Goal: Task Accomplishment & Management: Use online tool/utility

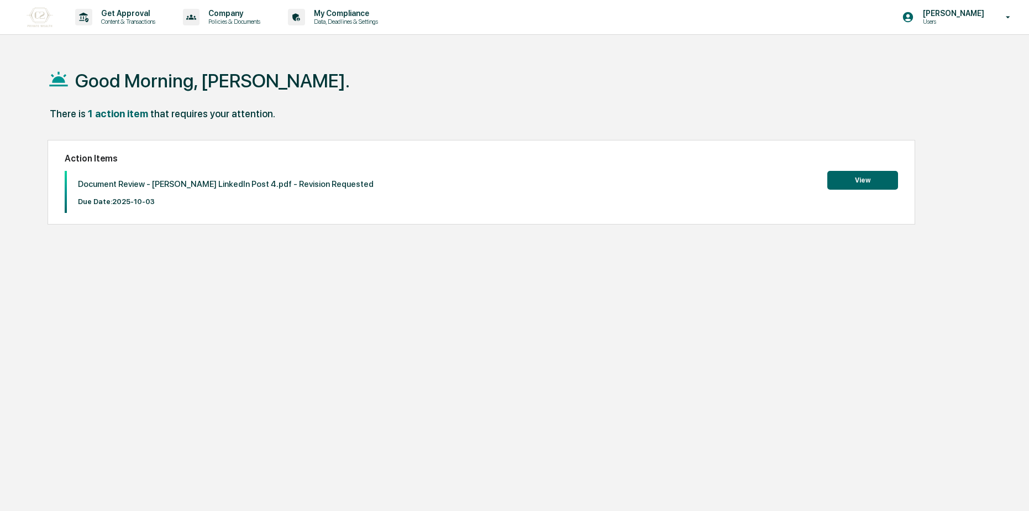
click at [870, 179] on button "View" at bounding box center [862, 180] width 71 height 19
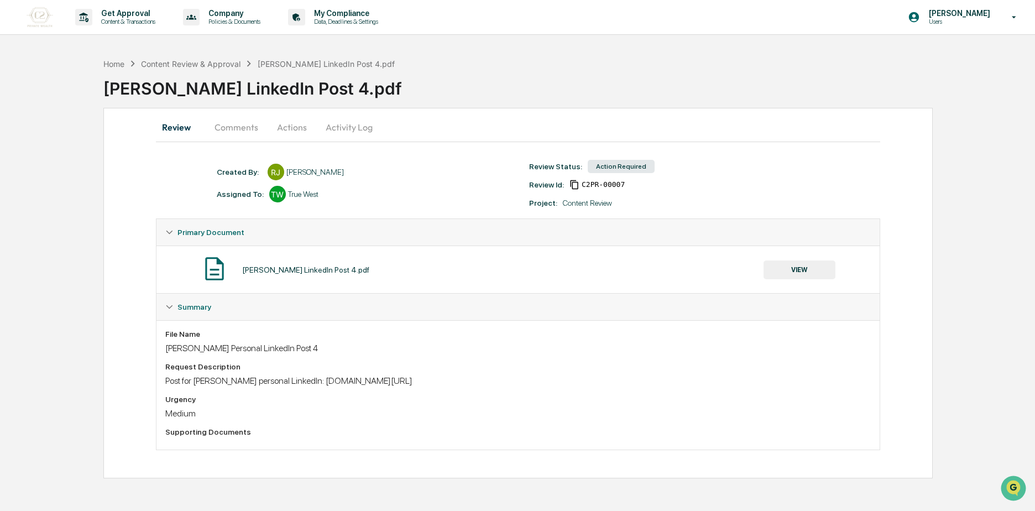
click at [242, 125] on button "Comments" at bounding box center [236, 127] width 61 height 27
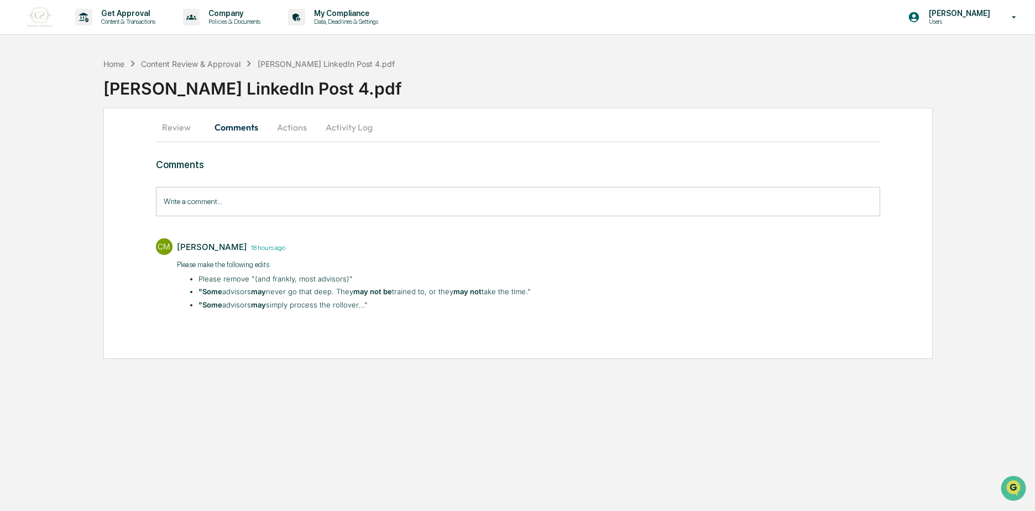
click at [113, 106] on div "Home Content Review & Approval [PERSON_NAME] LinkedIn Post 4.pdf [PERSON_NAME] …" at bounding box center [568, 80] width 931 height 55
click at [411, 354] on div "Review Comments Actions Activity Log Comments Write a comment... Write a commen…" at bounding box center [517, 233] width 829 height 251
click at [290, 132] on button "Actions" at bounding box center [292, 127] width 50 height 27
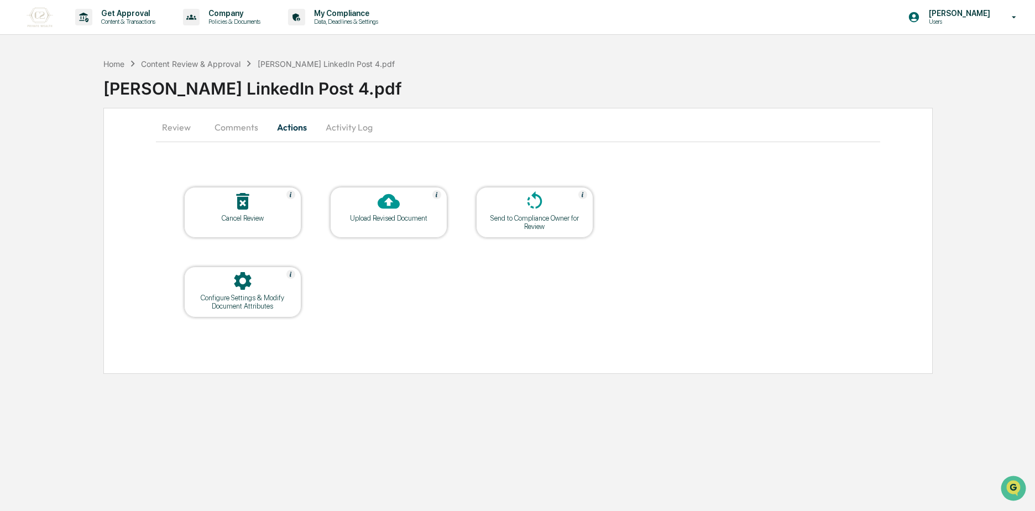
click at [364, 208] on div at bounding box center [388, 202] width 111 height 24
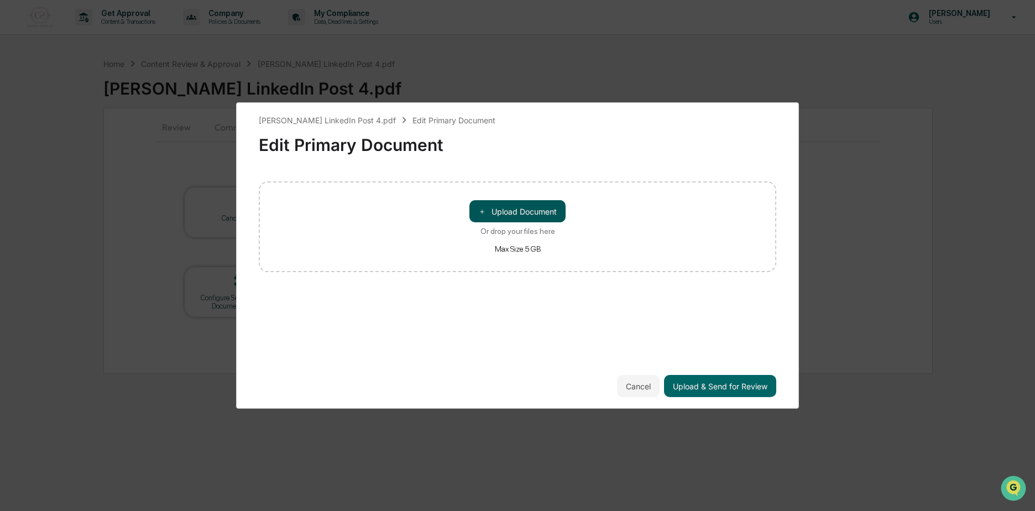
click at [546, 217] on button "＋ Upload Document" at bounding box center [517, 211] width 96 height 22
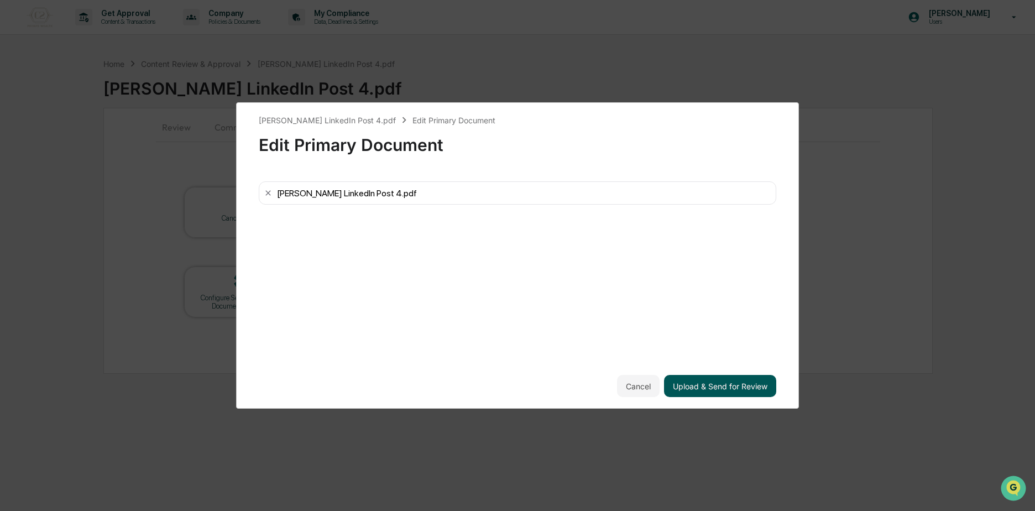
click at [712, 379] on button "Upload & Send for Review" at bounding box center [720, 386] width 112 height 22
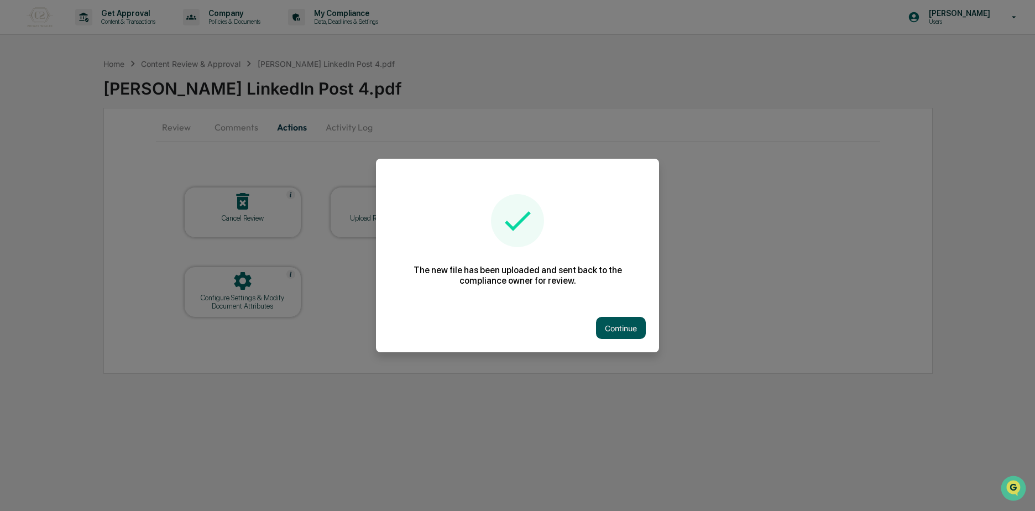
click at [609, 317] on button "Continue" at bounding box center [621, 328] width 50 height 22
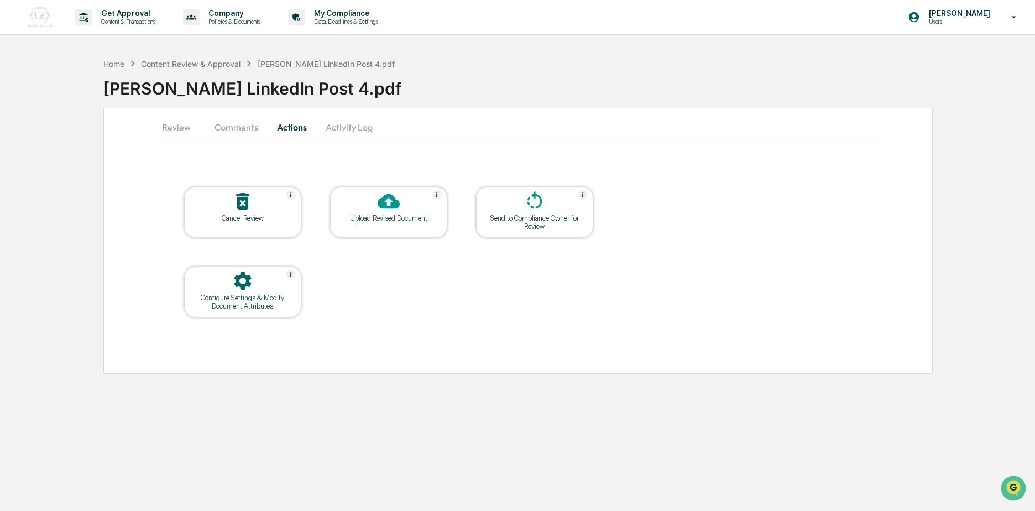
click at [171, 120] on button "Review" at bounding box center [181, 127] width 50 height 27
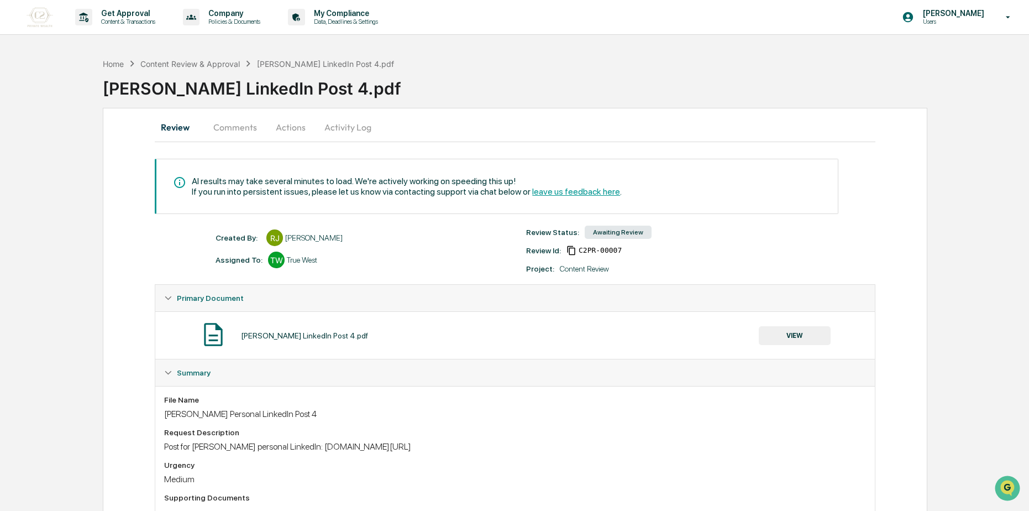
click at [244, 125] on button "Comments" at bounding box center [235, 127] width 61 height 27
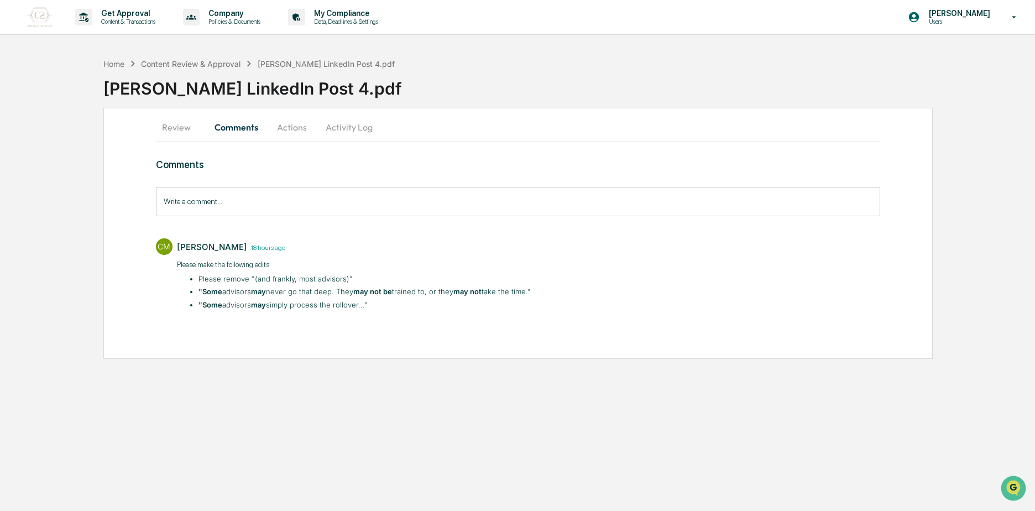
click at [189, 128] on button "Review" at bounding box center [181, 127] width 50 height 27
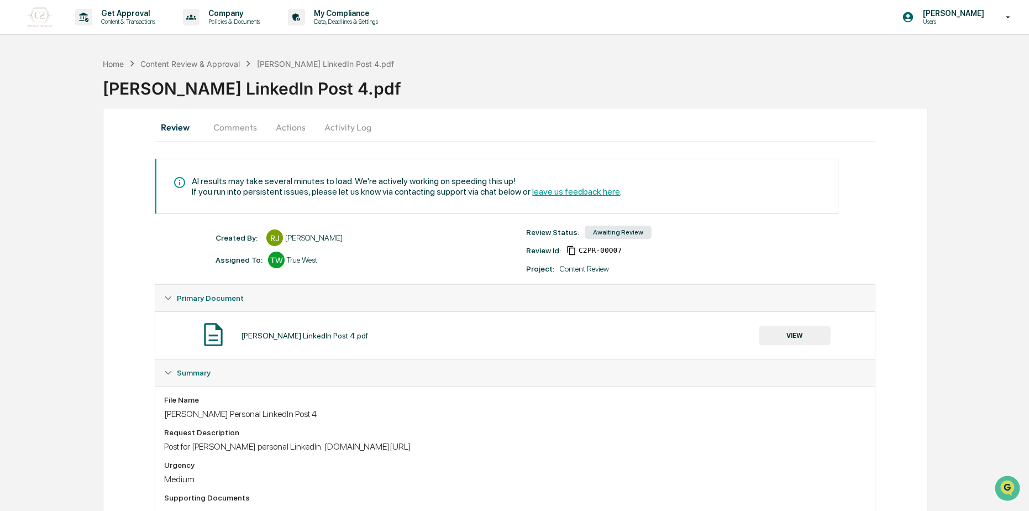
click at [196, 181] on div "AI results may take several minutes to load. We're actively working on speeding…" at bounding box center [407, 181] width 430 height 11
click at [170, 174] on div "AI results may take several minutes to load. We're actively working on speeding…" at bounding box center [497, 186] width 684 height 55
click at [180, 181] on icon at bounding box center [182, 182] width 19 height 13
click at [148, 15] on p "Get Approval" at bounding box center [126, 13] width 69 height 9
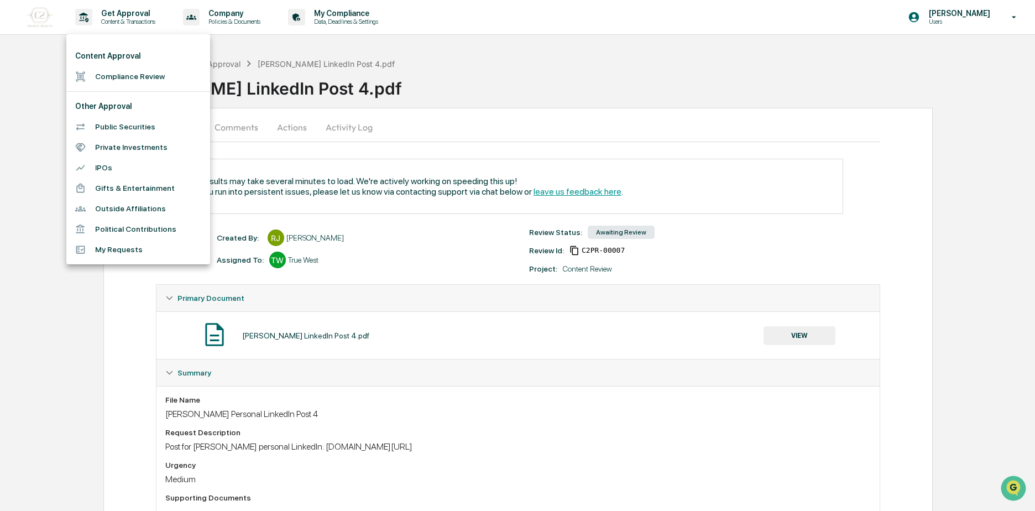
click at [172, 83] on li "Compliance Review" at bounding box center [138, 76] width 144 height 20
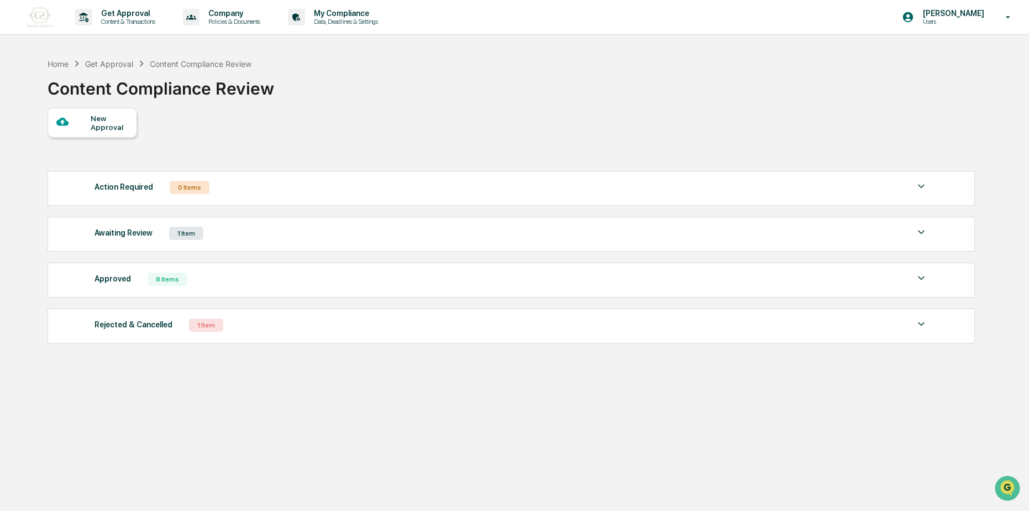
click at [253, 239] on div "Awaiting Review 1 Item" at bounding box center [512, 233] width 834 height 15
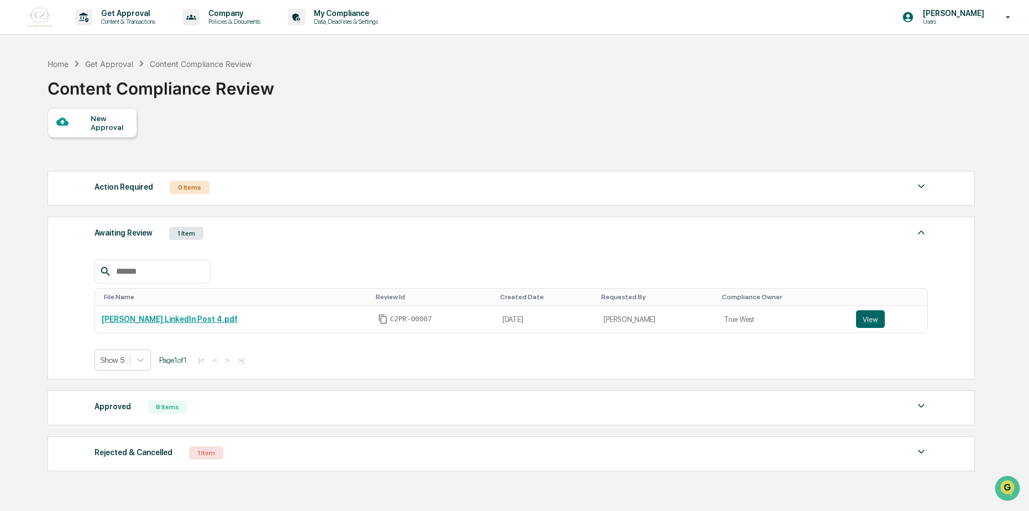
click at [201, 406] on div "Approved 8 Items" at bounding box center [512, 406] width 834 height 15
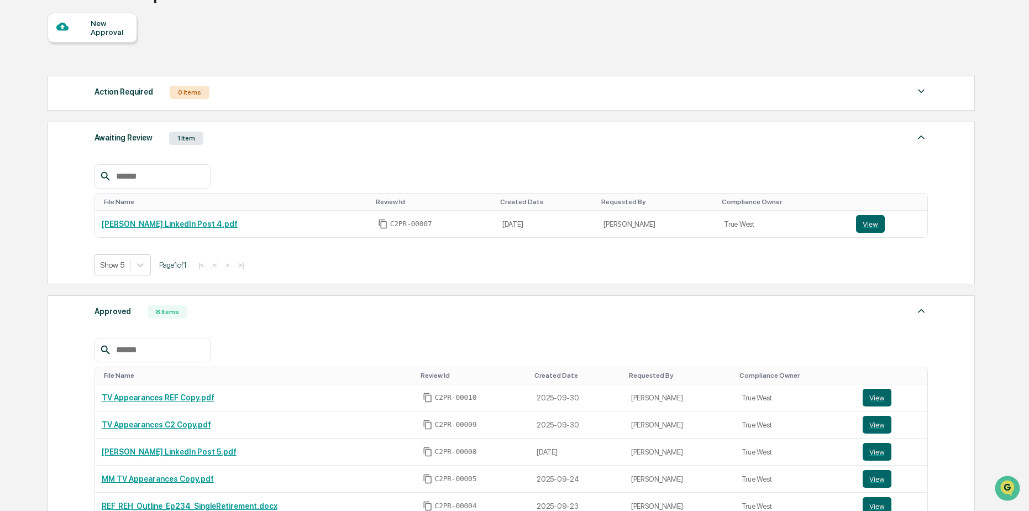
scroll to position [276, 0]
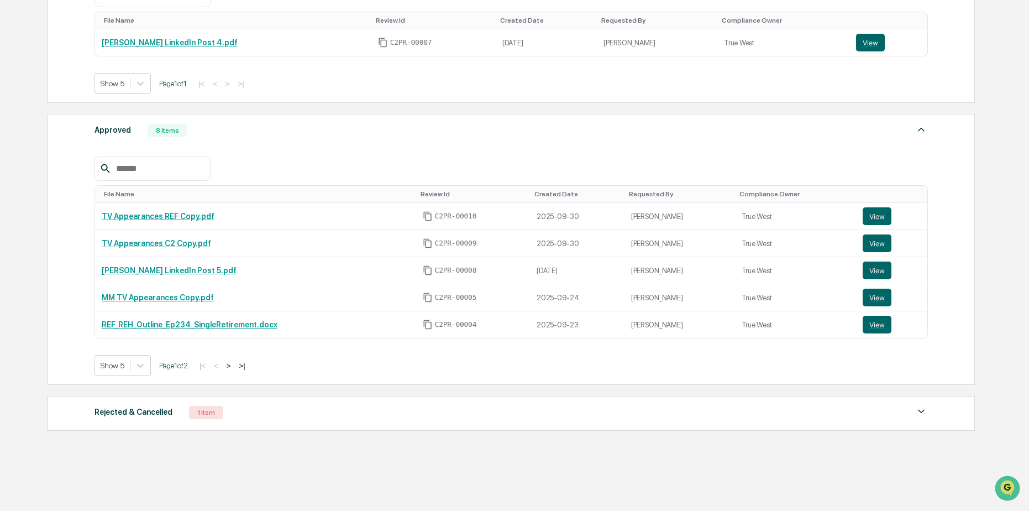
click at [246, 367] on button ">|" at bounding box center [241, 365] width 13 height 9
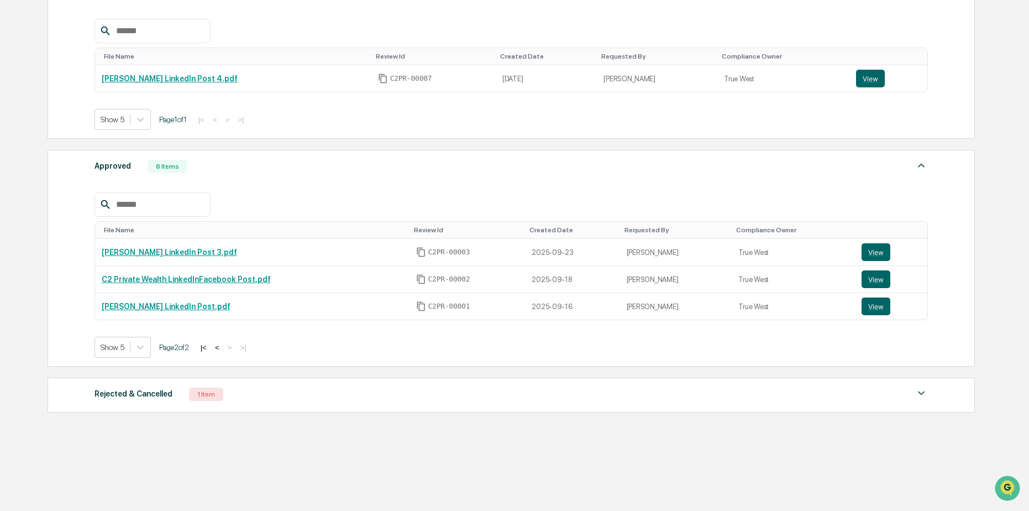
click at [210, 347] on button "|<" at bounding box center [203, 347] width 13 height 9
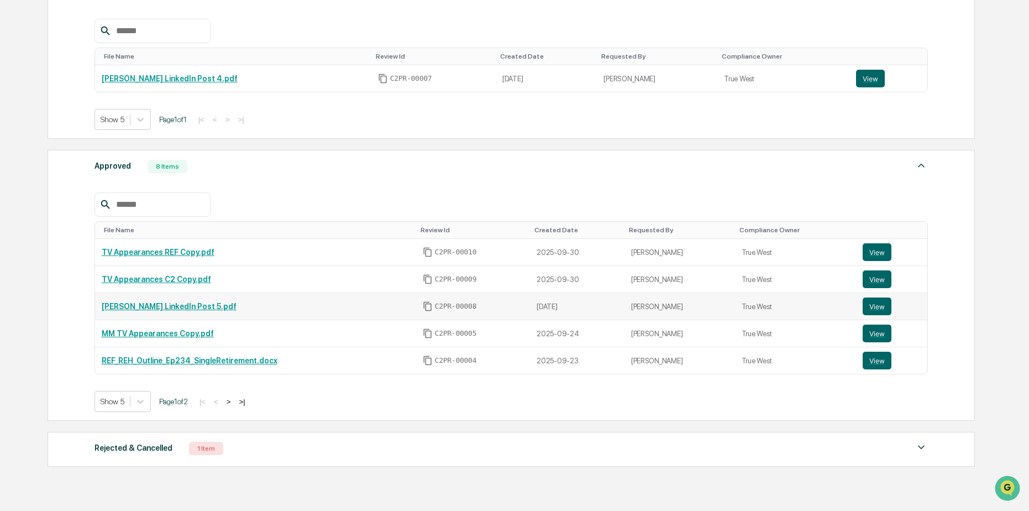
click at [141, 306] on link "[PERSON_NAME] LinkedIn Post 5.pdf" at bounding box center [169, 306] width 135 height 9
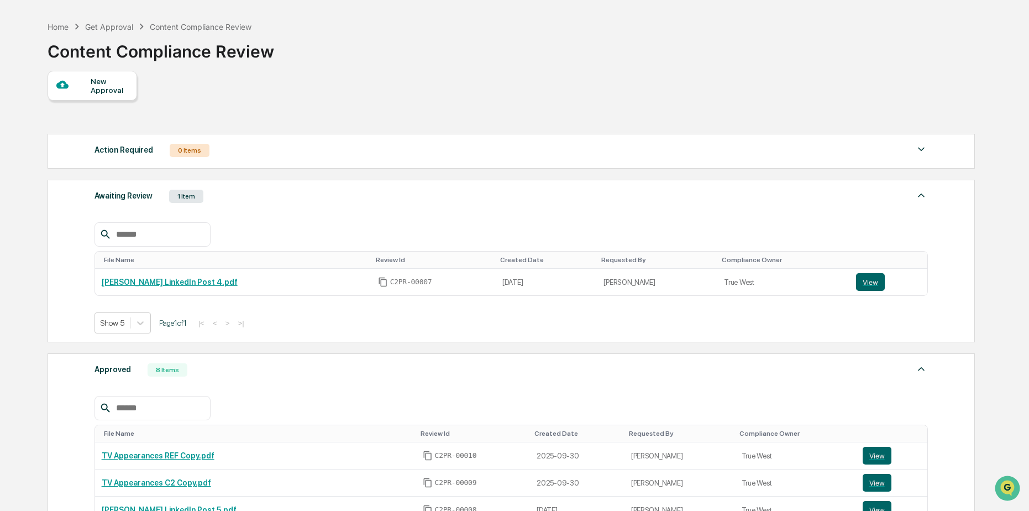
scroll to position [19, 0]
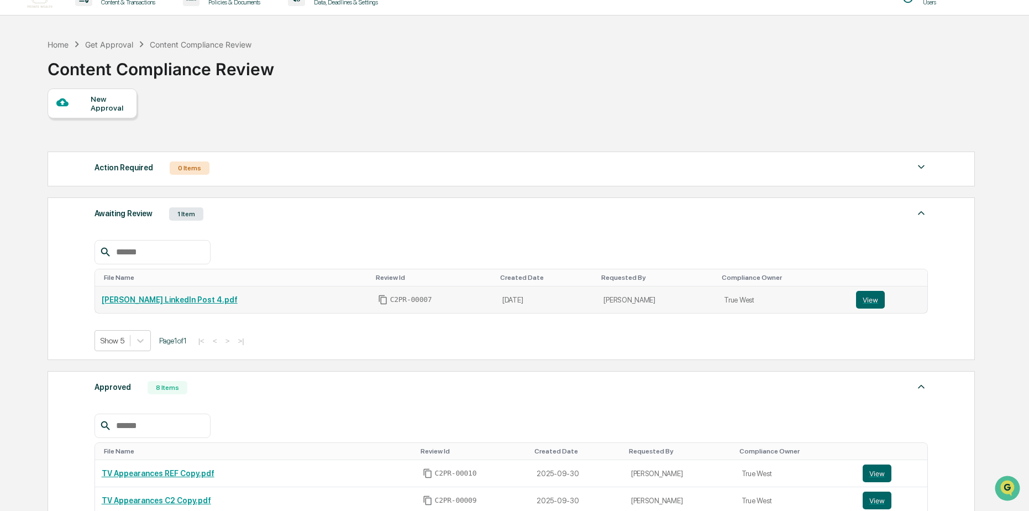
click at [149, 298] on link "[PERSON_NAME] LinkedIn Post 4.pdf" at bounding box center [170, 299] width 136 height 9
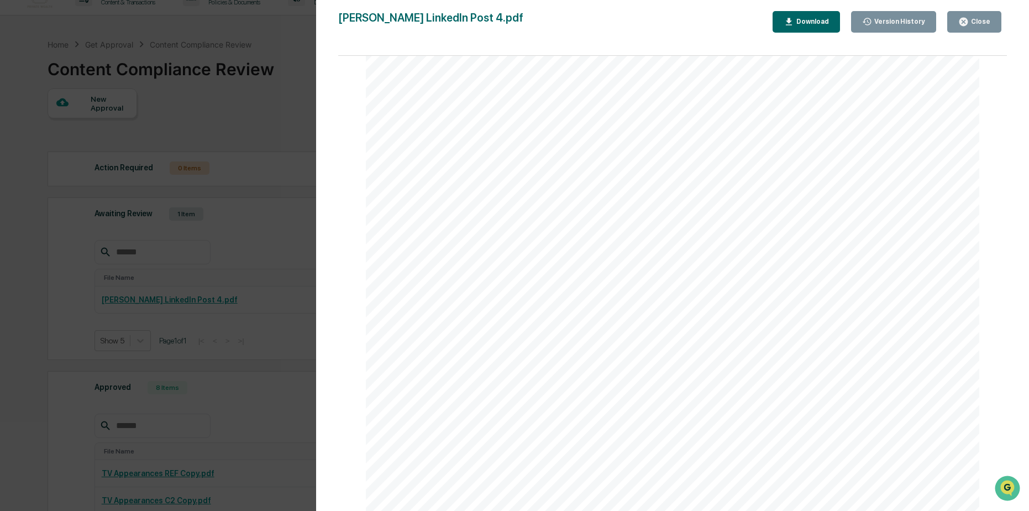
scroll to position [365, 0]
click at [272, 204] on div "Version History 10/01/2025, 03:49 PM Reagan Jones 09/27/2025, 05:30 PM Reagan J…" at bounding box center [514, 255] width 1029 height 511
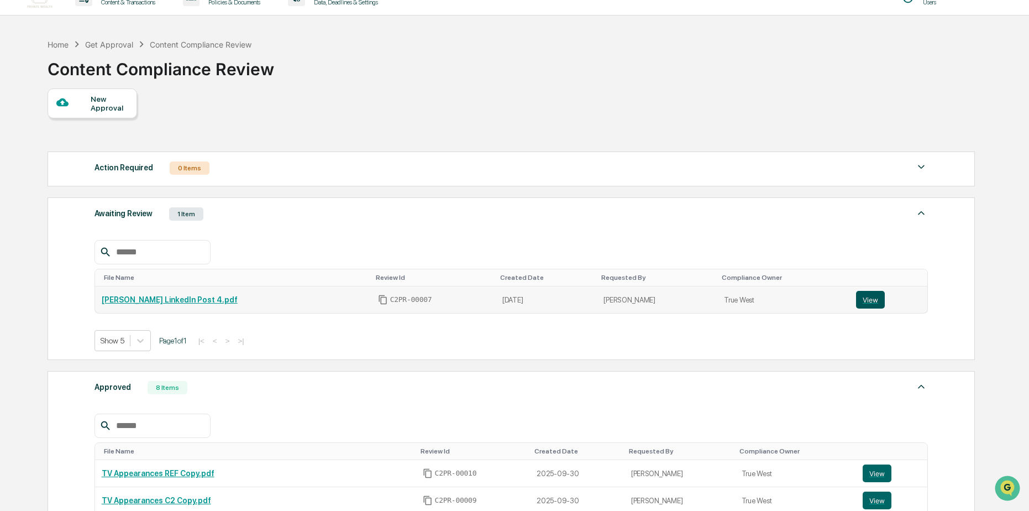
click at [856, 297] on button "View" at bounding box center [870, 300] width 29 height 18
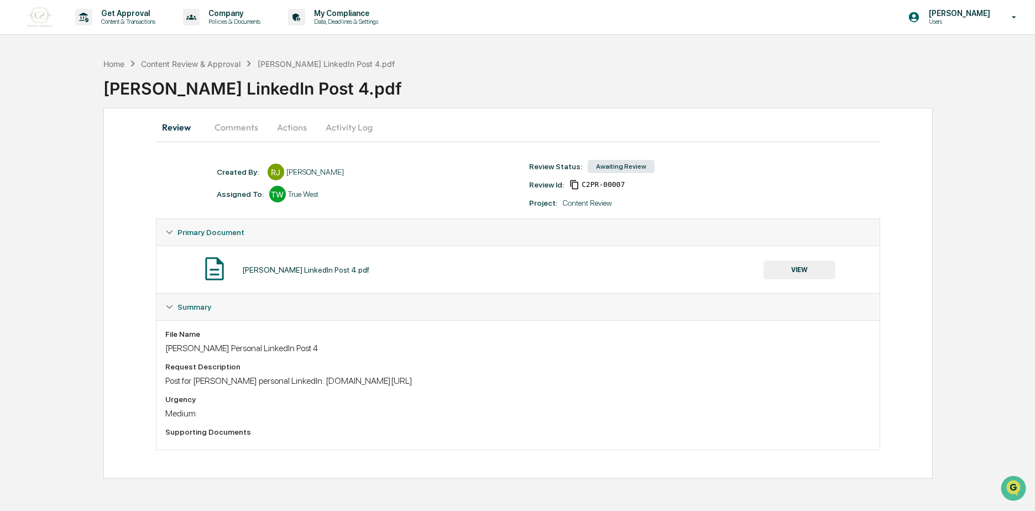
click at [246, 127] on button "Comments" at bounding box center [236, 127] width 61 height 27
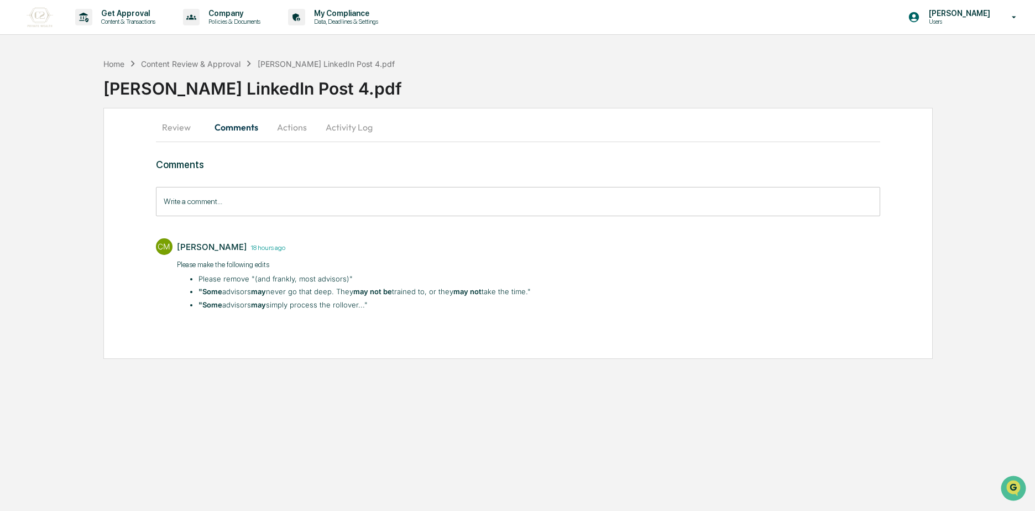
click at [194, 128] on button "Review" at bounding box center [181, 127] width 50 height 27
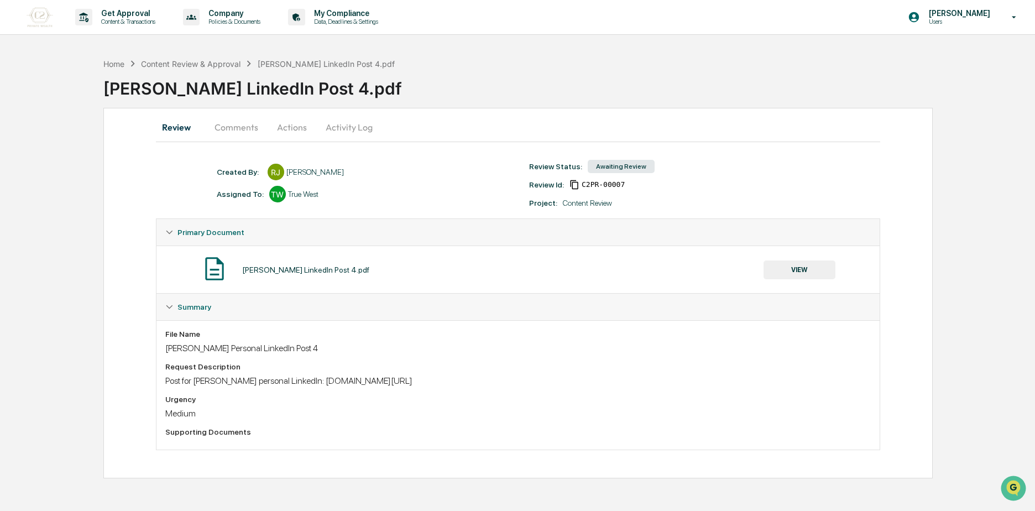
click at [295, 128] on button "Actions" at bounding box center [292, 127] width 50 height 27
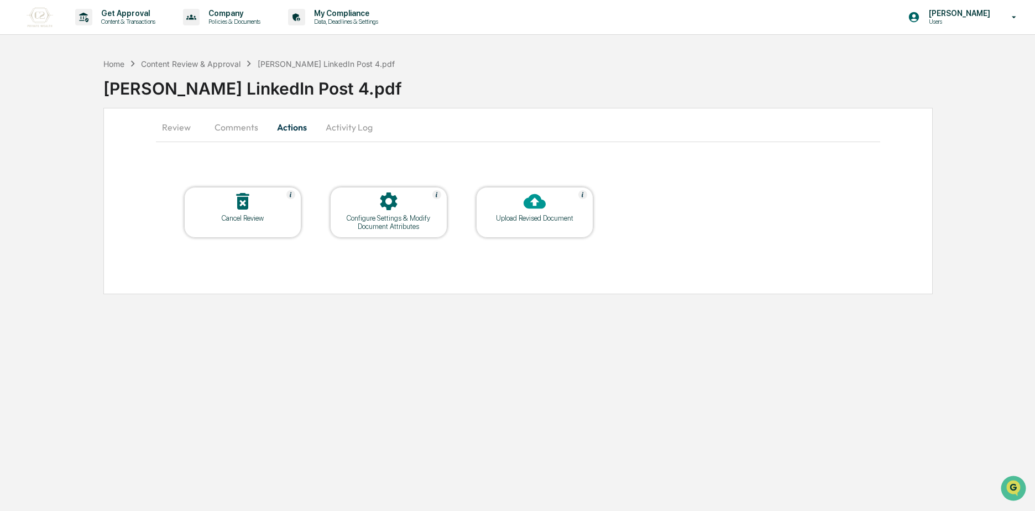
click at [337, 130] on button "Activity Log" at bounding box center [349, 127] width 65 height 27
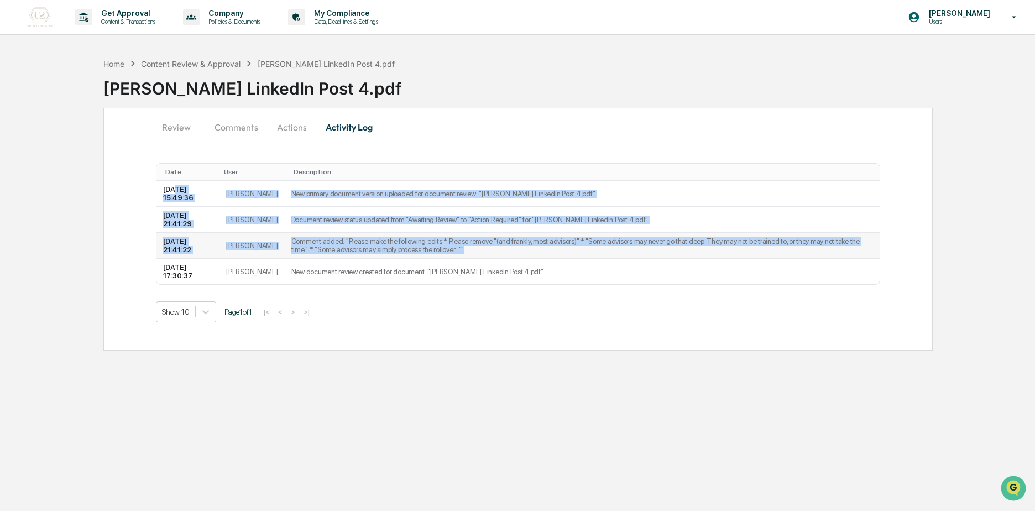
drag, startPoint x: 175, startPoint y: 191, endPoint x: 450, endPoint y: 251, distance: 281.7
click at [450, 251] on tbody "[DATE] 15:49:36 [PERSON_NAME] New primary document version uploaded for documen…" at bounding box center [517, 232] width 723 height 103
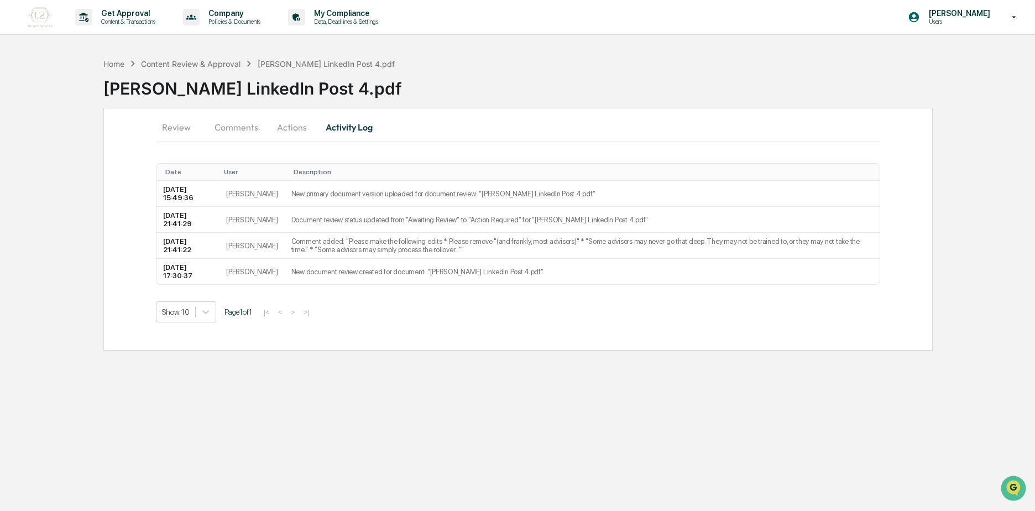
drag, startPoint x: 450, startPoint y: 251, endPoint x: 494, endPoint y: 310, distance: 73.1
click at [494, 310] on div "Show 10 Page 1 of 1 |< < > >|" at bounding box center [518, 311] width 724 height 21
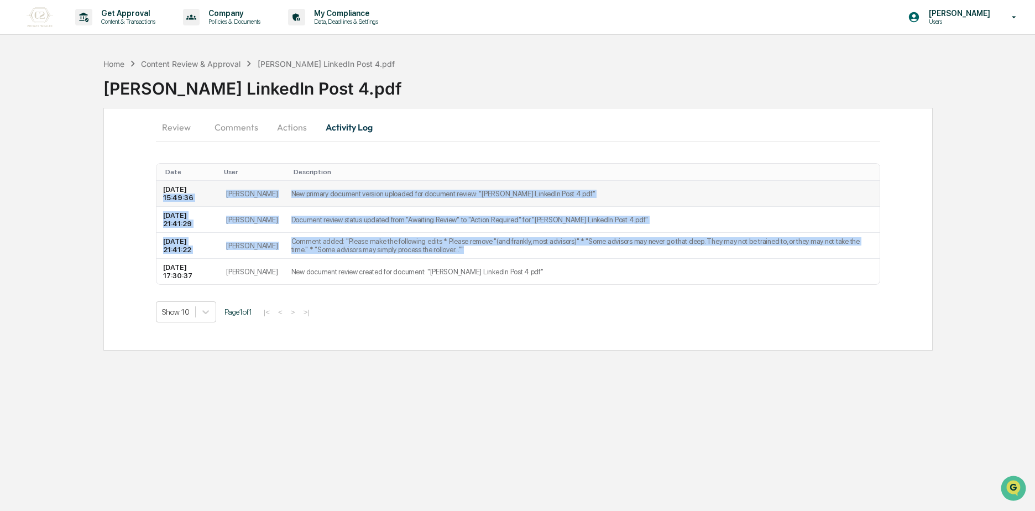
drag, startPoint x: 457, startPoint y: 250, endPoint x: 190, endPoint y: 182, distance: 275.9
click at [190, 182] on tbody "[DATE] 15:49:36 [PERSON_NAME] New primary document version uploaded for documen…" at bounding box center [517, 232] width 723 height 103
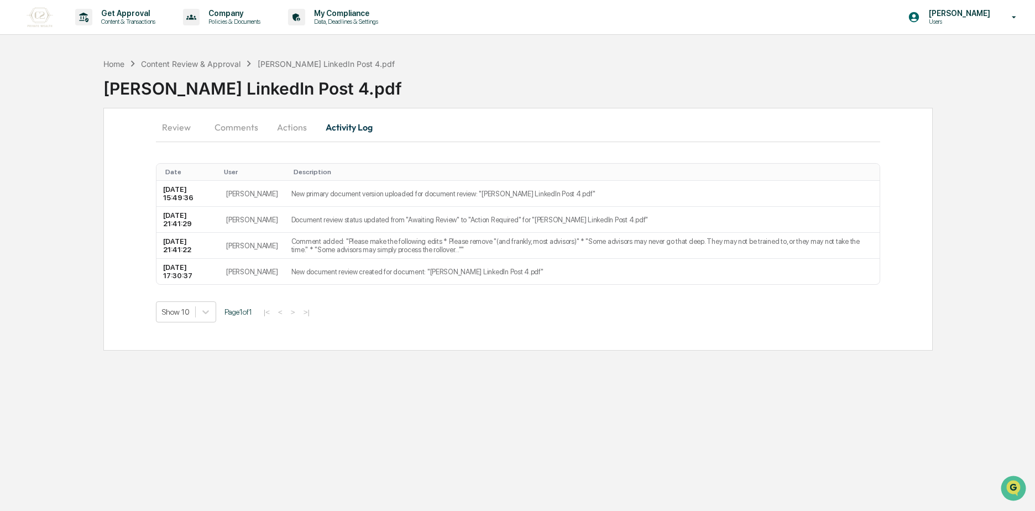
click at [438, 145] on div "Review Comments Actions Activity Log Date User Description [DATE] 15:49:36 [PER…" at bounding box center [517, 229] width 829 height 243
click at [182, 114] on button "Review" at bounding box center [181, 127] width 50 height 27
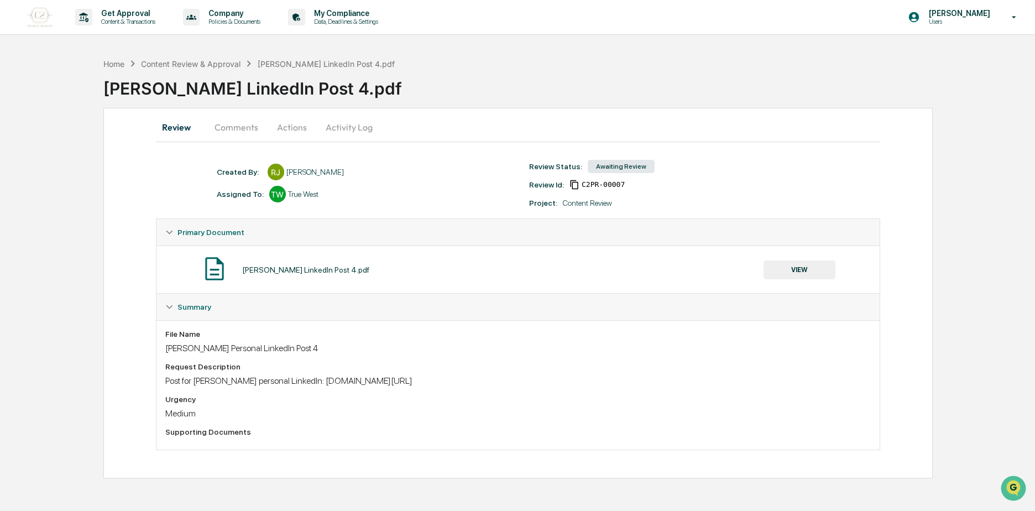
click at [184, 300] on div "Summary" at bounding box center [517, 307] width 723 height 27
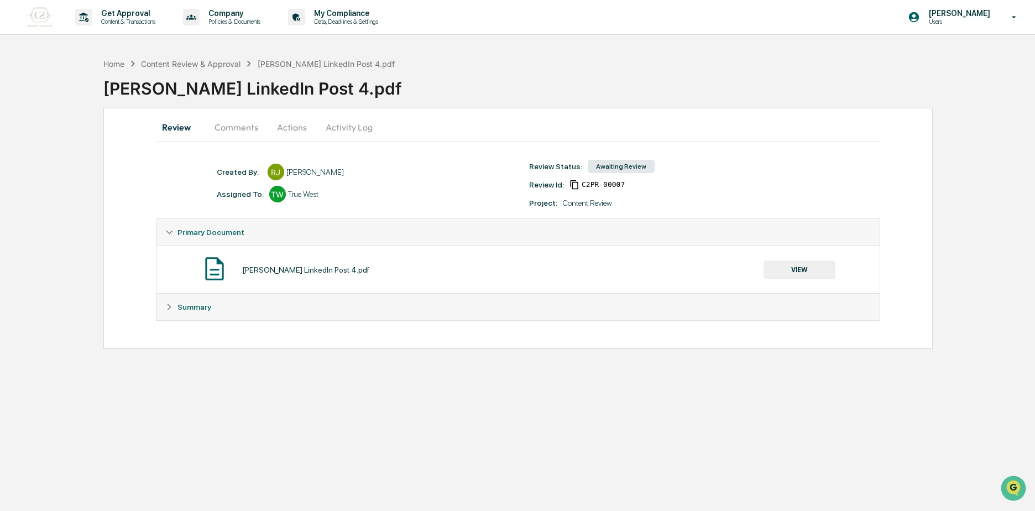
click at [186, 303] on span "Summary" at bounding box center [194, 306] width 34 height 9
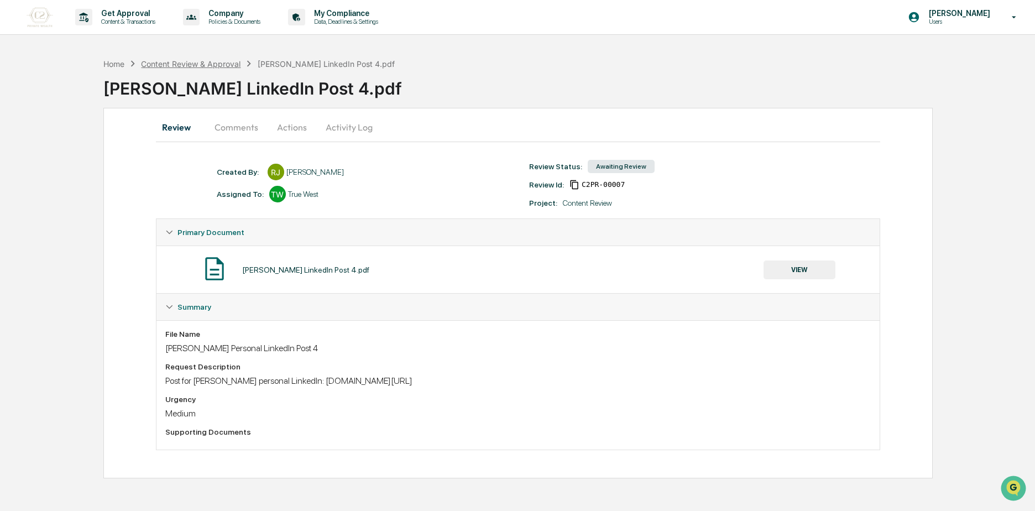
click at [161, 59] on div "Content Review & Approval" at bounding box center [190, 63] width 99 height 9
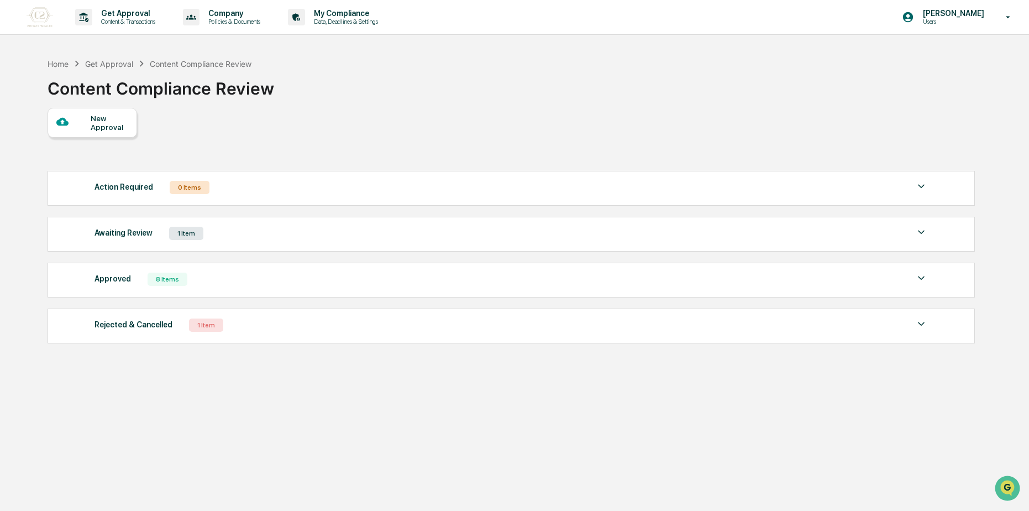
click at [175, 281] on div "8 Items" at bounding box center [168, 278] width 40 height 13
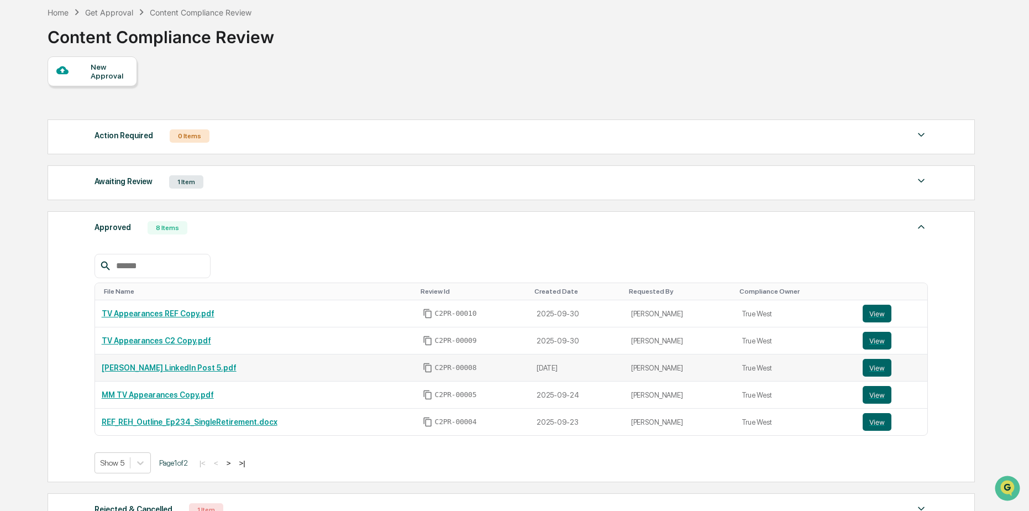
scroll to position [55, 0]
